Goal: Task Accomplishment & Management: Manage account settings

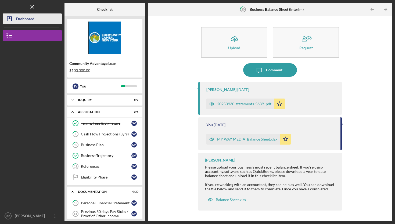
click at [28, 19] on div "Dashboard" at bounding box center [25, 19] width 18 height 12
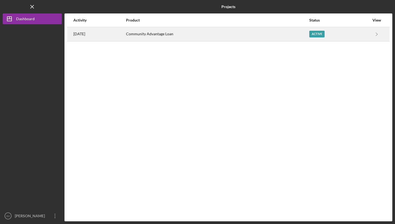
click at [332, 33] on div "Active" at bounding box center [339, 33] width 60 height 13
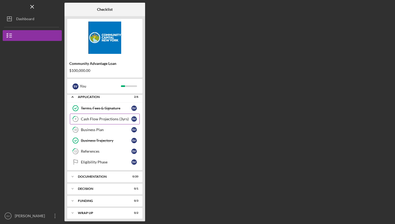
scroll to position [18, 0]
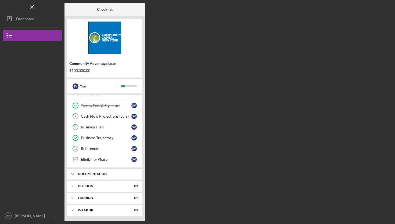
click at [101, 174] on div "Documentation" at bounding box center [107, 173] width 58 height 3
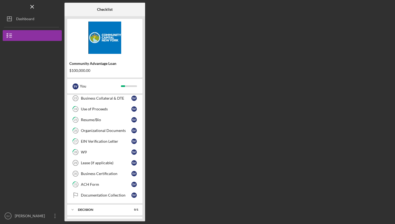
scroll to position [236, 0]
